Goal: Information Seeking & Learning: Check status

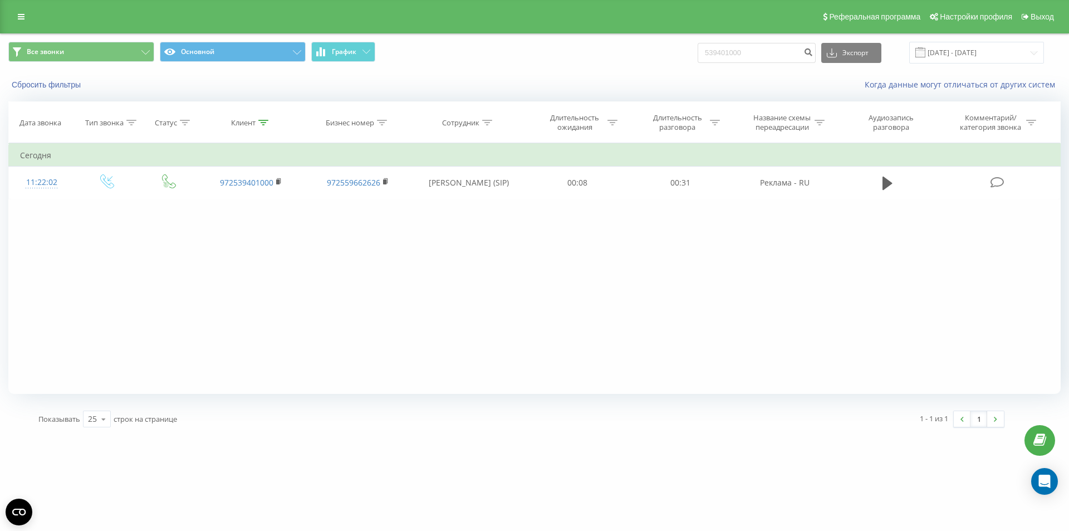
click at [755, 51] on input "539401000" at bounding box center [757, 53] width 118 height 20
drag, startPoint x: 758, startPoint y: 50, endPoint x: 693, endPoint y: 50, distance: 65.7
click at [693, 50] on div "Все звонки Основной График 539401000 Экспорт .csv .xls .xlsx [DATE] - [DATE]" at bounding box center [534, 53] width 1052 height 22
type input "508691602"
click at [813, 52] on icon "submit" at bounding box center [807, 50] width 9 height 7
